Goal: Information Seeking & Learning: Learn about a topic

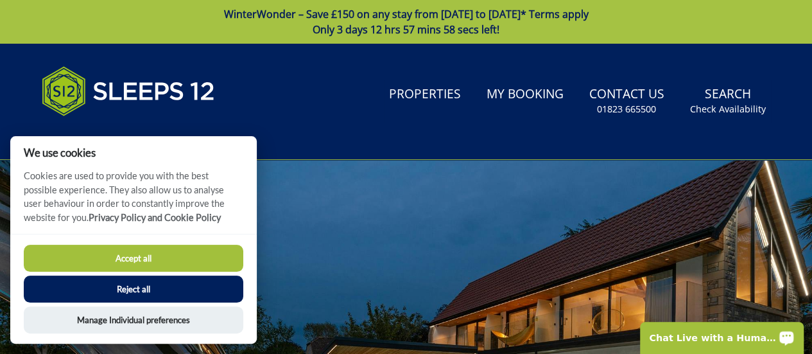
click at [123, 283] on button "Reject all" at bounding box center [134, 288] width 220 height 27
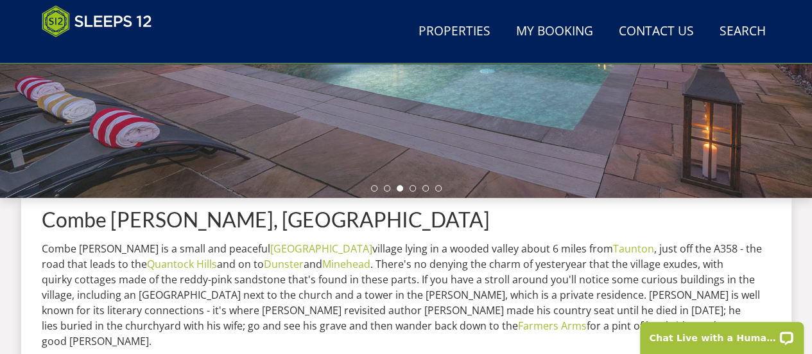
scroll to position [479, 0]
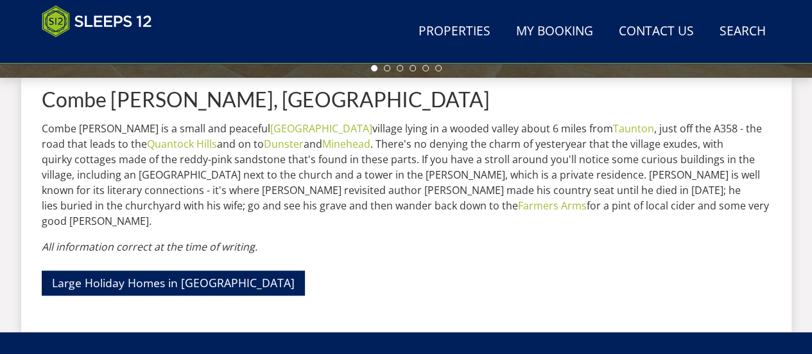
click at [499, 98] on h1 "Combe [PERSON_NAME], [GEOGRAPHIC_DATA]" at bounding box center [406, 99] width 729 height 22
click at [467, 294] on div "Combe [PERSON_NAME], [GEOGRAPHIC_DATA][PERSON_NAME] is a small and peaceful Som…" at bounding box center [406, 199] width 729 height 223
